Goal: Obtain resource: Download file/media

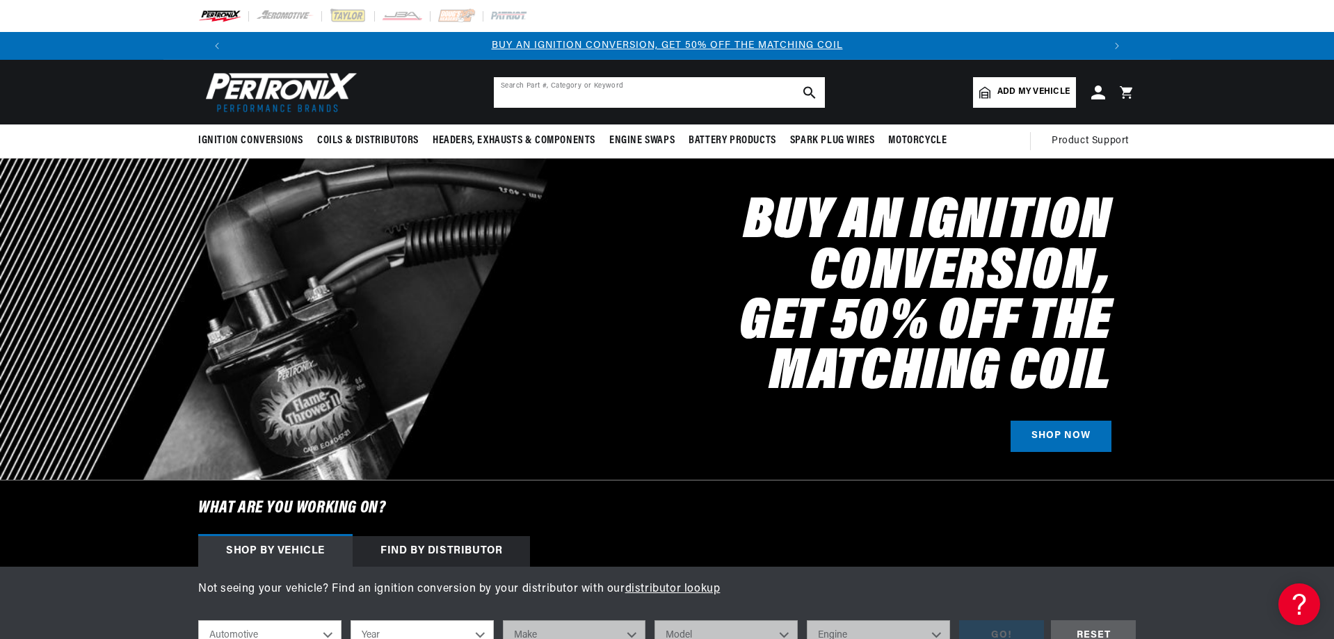
click at [568, 94] on input "text" at bounding box center [659, 92] width 331 height 31
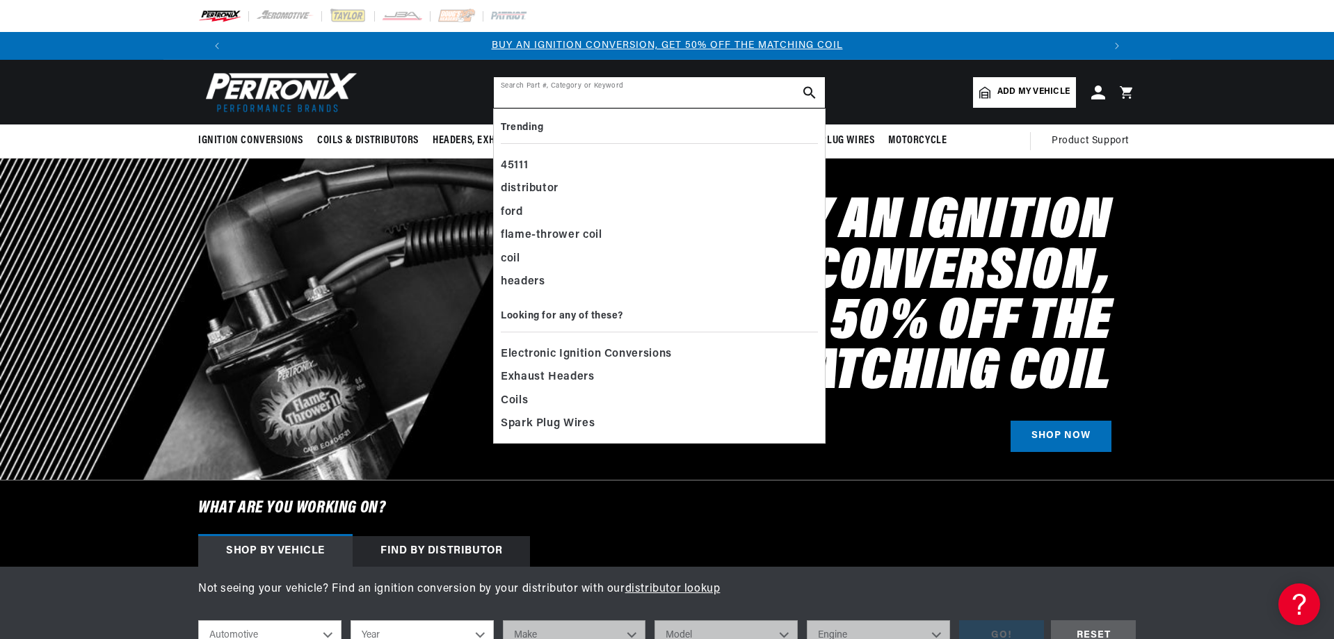
paste input "79018"
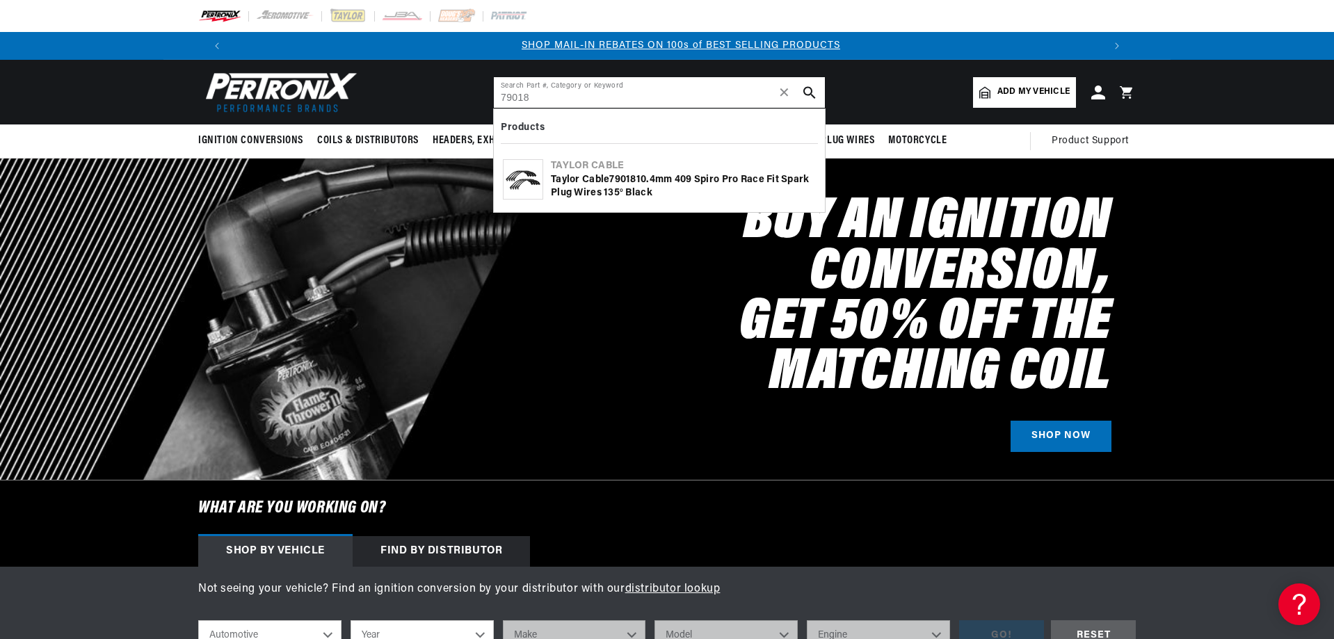
scroll to position [0, 869]
type input "79018"
click at [765, 175] on div "[PERSON_NAME] Cable 79018 10.4mm 409 Spiro Pro Race Fit Spark Plug Wires 135° B…" at bounding box center [683, 186] width 265 height 27
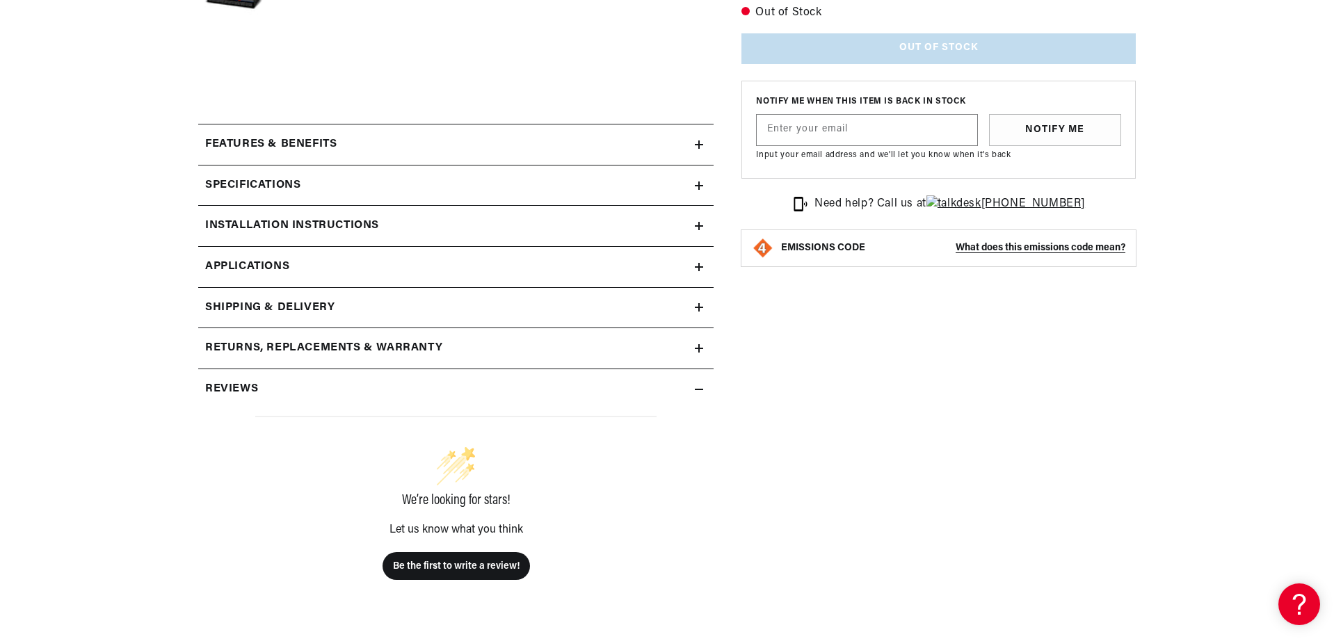
scroll to position [1678, 0]
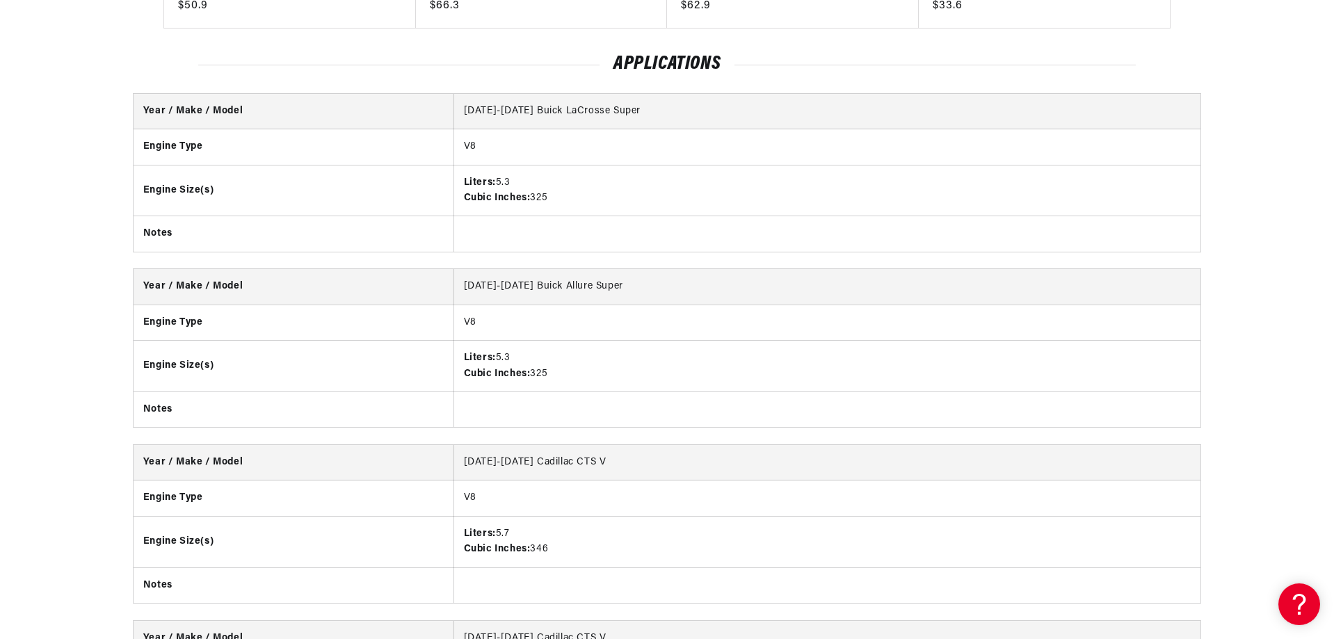
drag, startPoint x: 1334, startPoint y: 154, endPoint x: 1330, endPoint y: 111, distance: 42.6
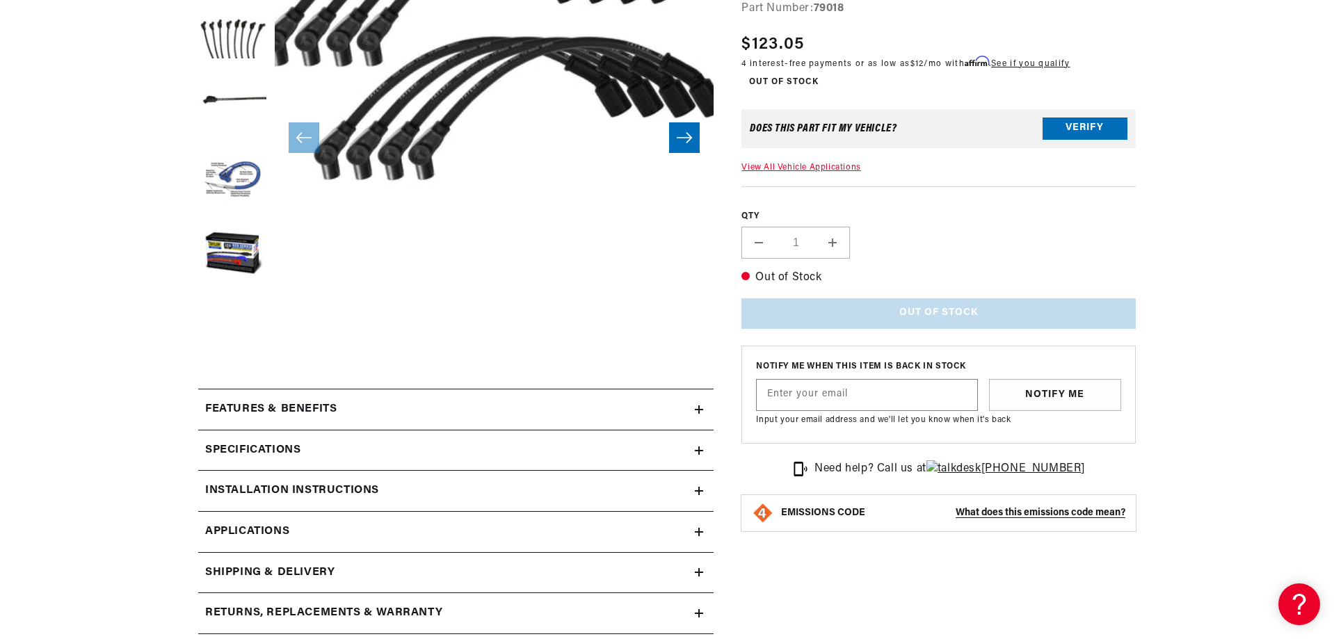
scroll to position [314, 0]
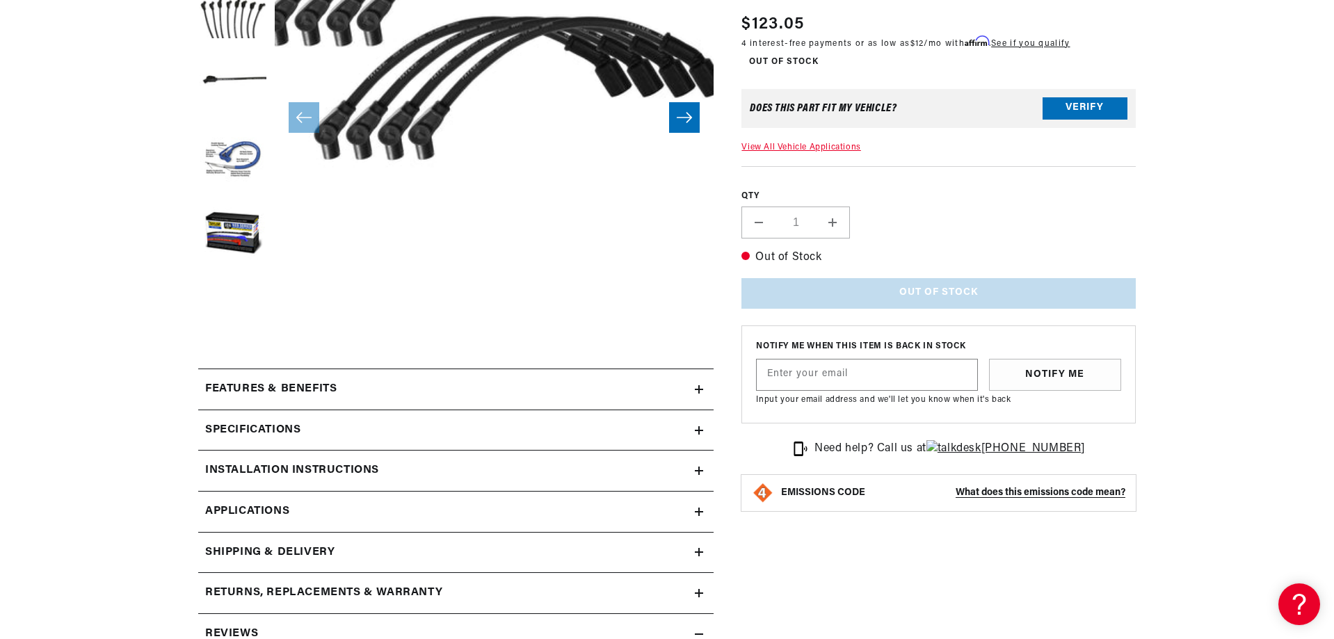
click at [696, 429] on icon at bounding box center [699, 430] width 8 height 8
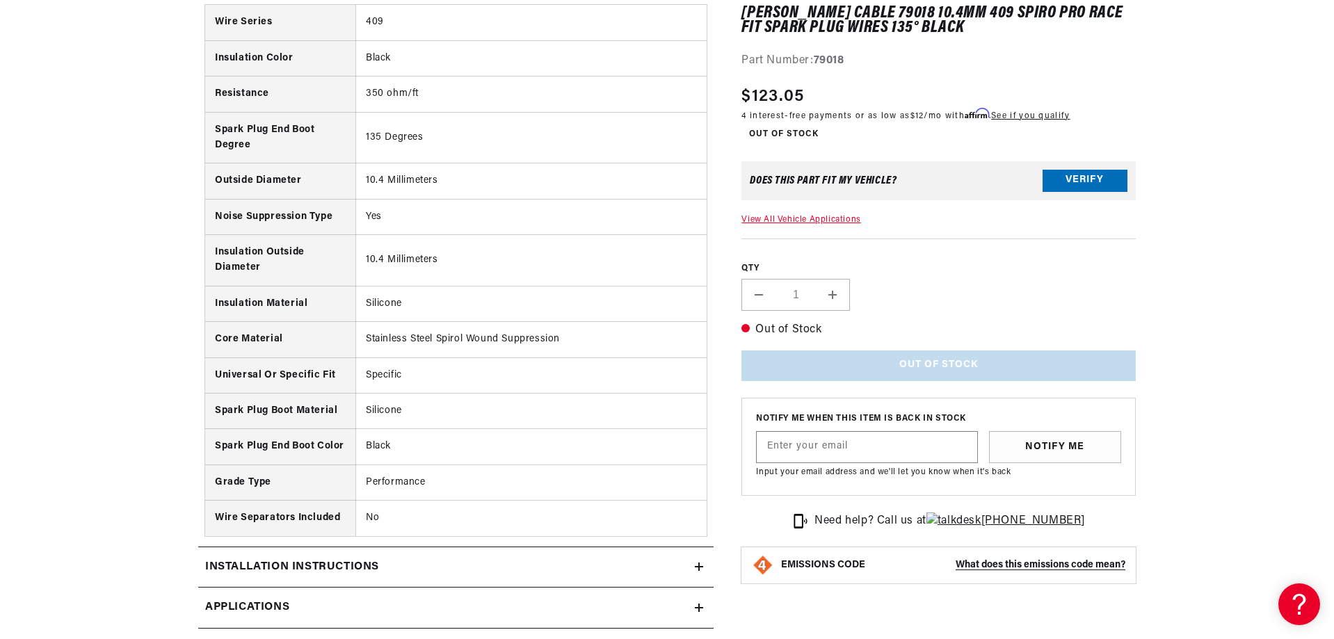
scroll to position [771, 0]
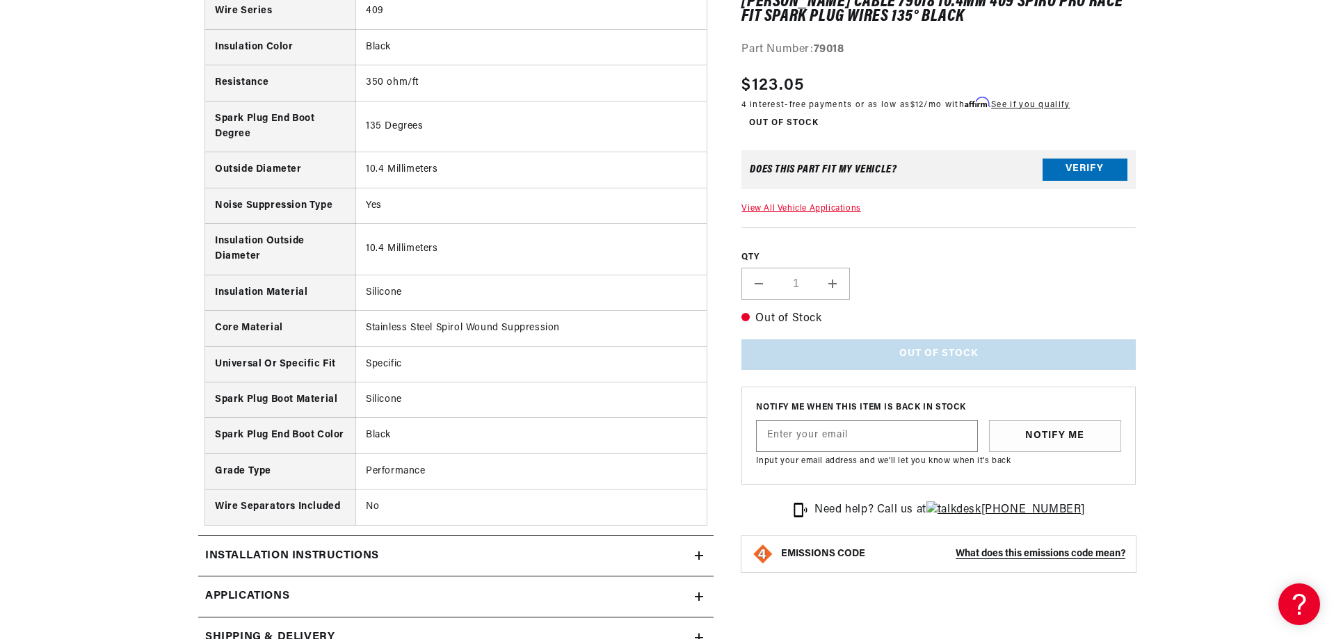
click at [701, 558] on icon at bounding box center [699, 556] width 8 height 8
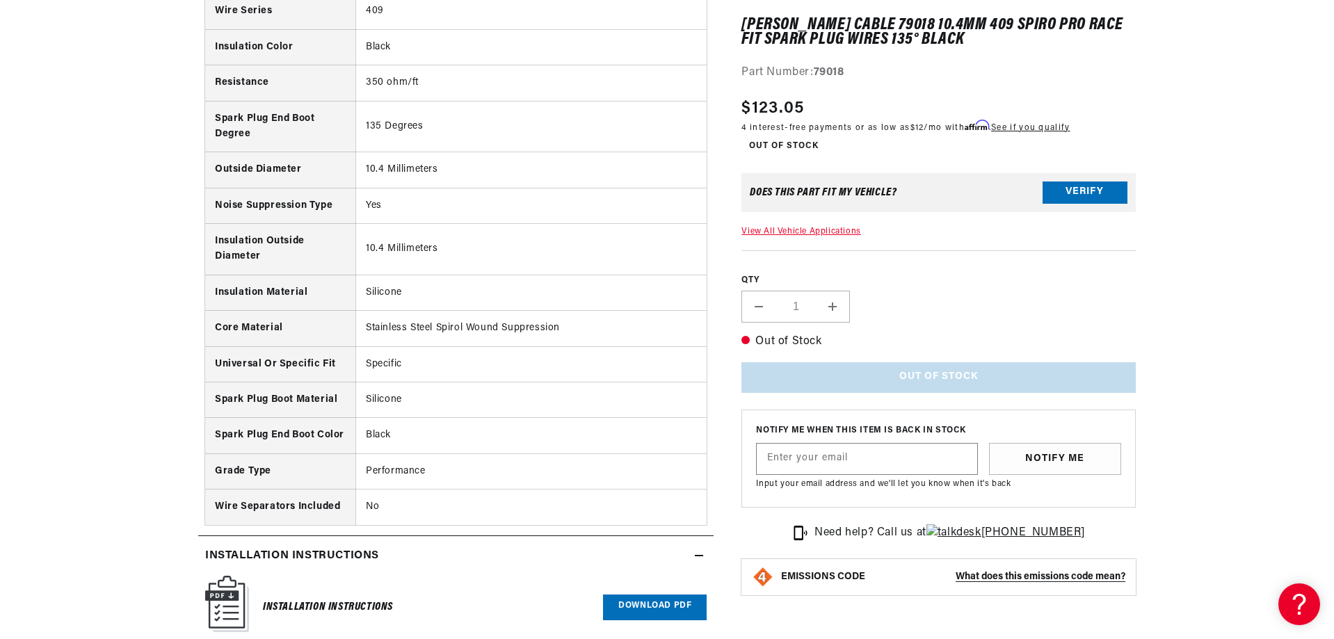
scroll to position [0, 0]
click at [650, 605] on link "Download PDF" at bounding box center [655, 608] width 104 height 26
